Goal: Task Accomplishment & Management: Manage account settings

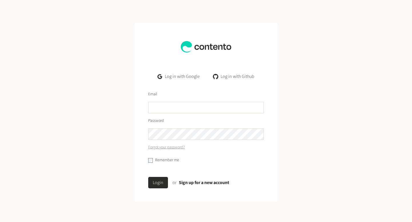
click at [188, 77] on link "Log in with Google" at bounding box center [178, 76] width 51 height 11
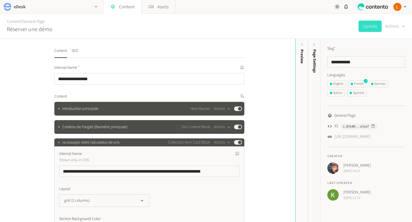
click at [22, 7] on h2 "eDesk" at bounding box center [20, 6] width 12 height 7
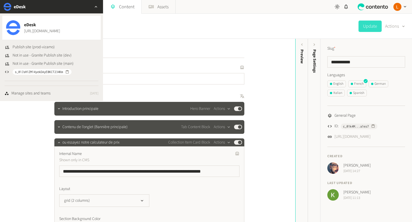
click at [17, 29] on img at bounding box center [13, 27] width 15 height 15
click at [157, 17] on div "Content / General Page Réserver une démo Update Actions" at bounding box center [206, 26] width 412 height 25
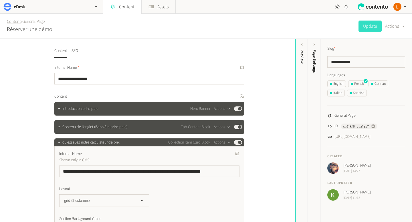
click at [16, 22] on link "Content" at bounding box center [14, 22] width 14 height 6
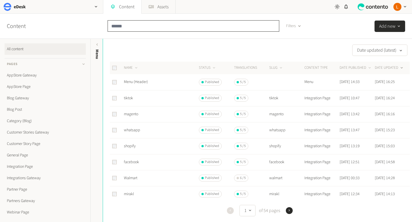
click at [139, 26] on input "text" at bounding box center [194, 25] width 172 height 11
type input "********"
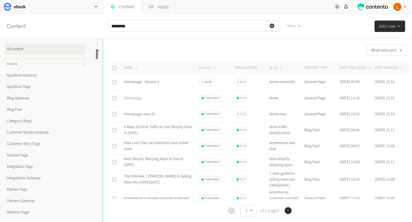
click at [135, 100] on link "Homepage" at bounding box center [133, 99] width 18 height 6
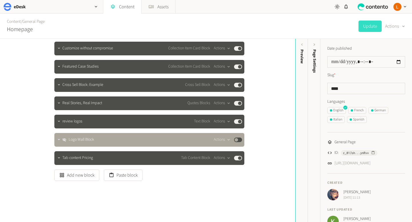
scroll to position [667, 0]
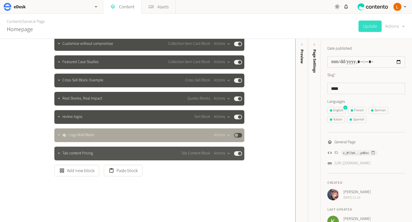
click at [89, 154] on span "Tab content Pricing" at bounding box center [77, 154] width 31 height 6
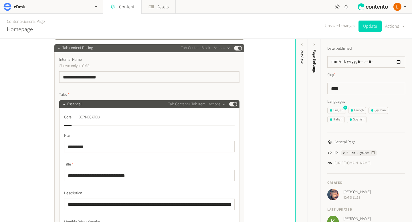
scroll to position [768, 0]
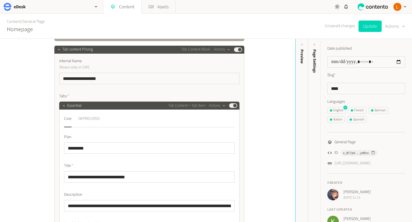
click at [88, 120] on div "DEPRECATED" at bounding box center [88, 118] width 21 height 9
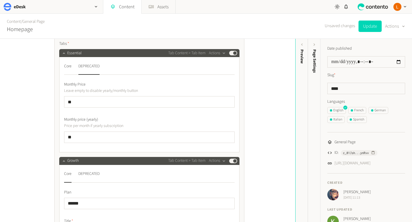
scroll to position [820, 0]
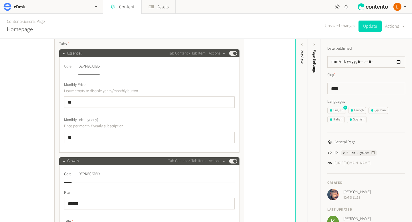
click at [68, 69] on div "Core" at bounding box center [67, 66] width 7 height 9
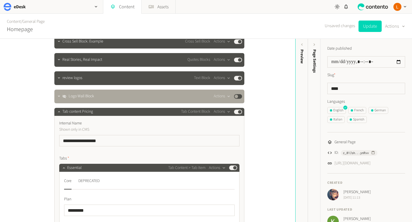
scroll to position [705, 0]
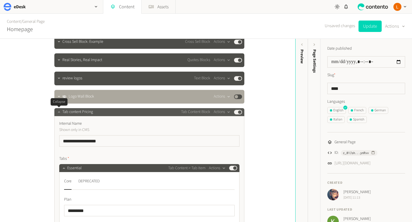
click at [59, 113] on icon "button" at bounding box center [59, 112] width 4 height 4
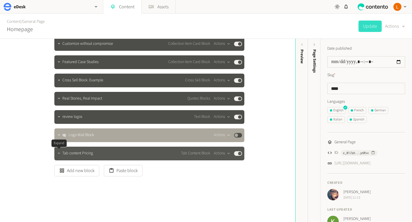
scroll to position [667, 0]
click at [60, 156] on icon "button" at bounding box center [59, 154] width 4 height 4
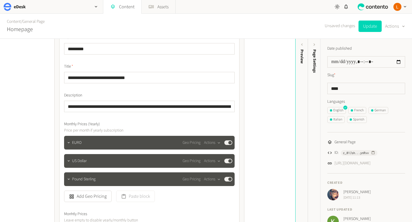
scroll to position [810, 0]
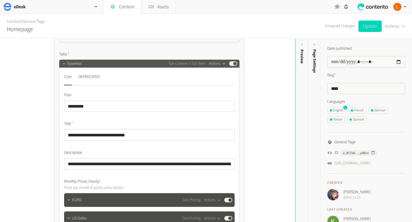
click at [224, 64] on icon "button" at bounding box center [223, 63] width 5 height 5
click at [265, 79] on div "**********" at bounding box center [147, 131] width 295 height 184
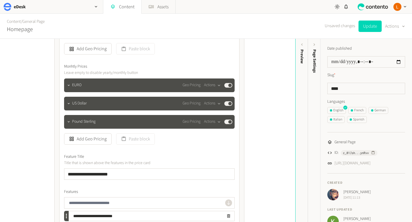
scroll to position [1016, 0]
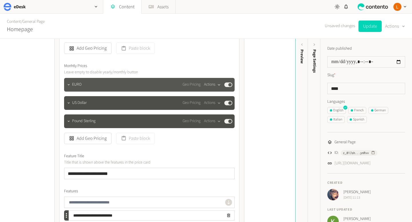
click at [219, 85] on icon "button" at bounding box center [218, 85] width 5 height 5
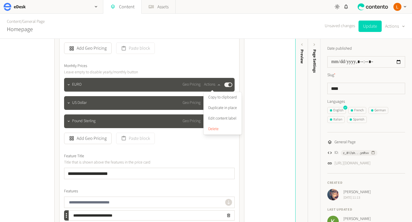
click at [262, 81] on div "**********" at bounding box center [147, 131] width 295 height 184
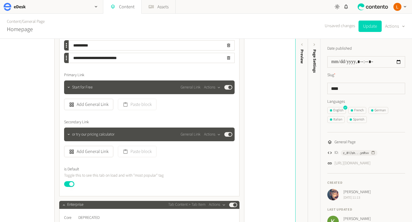
scroll to position [2413, 0]
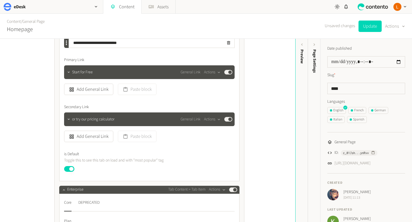
click at [73, 171] on button "Published" at bounding box center [69, 169] width 10 height 6
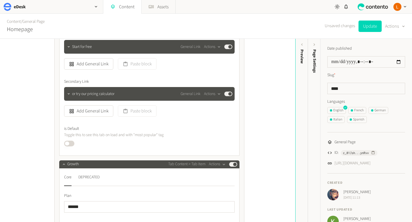
scroll to position [1278, 0]
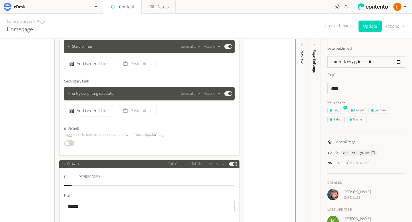
click at [68, 142] on button "Published" at bounding box center [69, 144] width 10 height 6
click at [366, 27] on button "Update" at bounding box center [369, 26] width 23 height 11
click at [96, 8] on icon "button" at bounding box center [96, 6] width 5 height 5
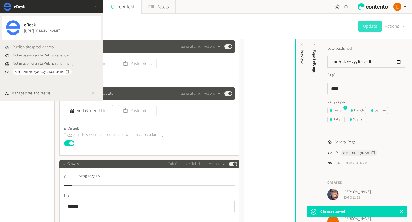
click at [35, 47] on span "Publish site (prod-vizamo)" at bounding box center [34, 47] width 42 height 6
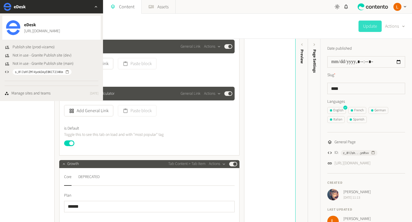
click at [146, 21] on div "Content / General Page Homepage Update Actions" at bounding box center [206, 26] width 412 height 25
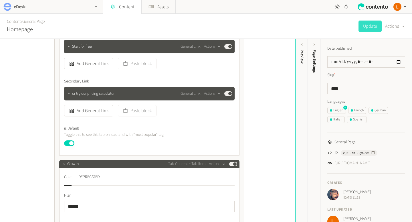
click at [18, 5] on h2 "eDesk" at bounding box center [20, 6] width 12 height 7
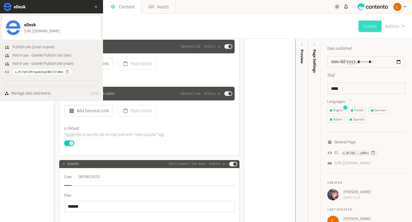
click at [18, 5] on h2 "eDesk" at bounding box center [20, 6] width 12 height 7
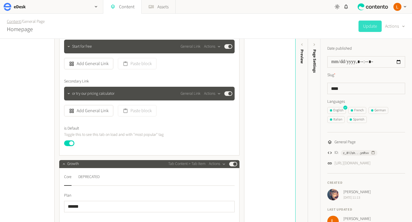
click at [13, 23] on link "Content" at bounding box center [14, 22] width 14 height 6
